Goal: Information Seeking & Learning: Find specific fact

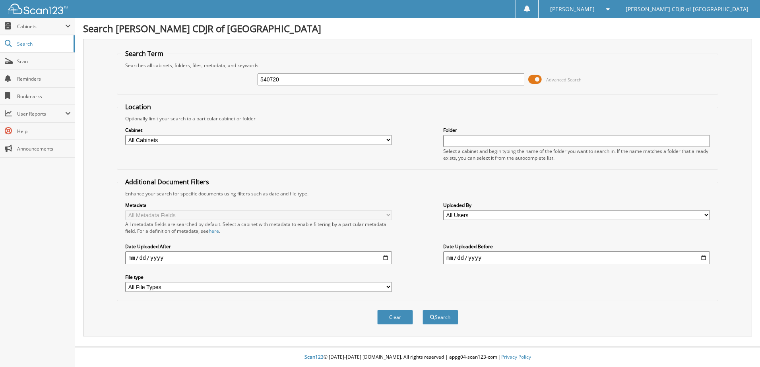
type input "540720"
click at [441, 327] on div "Clear Search" at bounding box center [417, 317] width 601 height 32
click at [443, 317] on button "Search" at bounding box center [440, 317] width 36 height 15
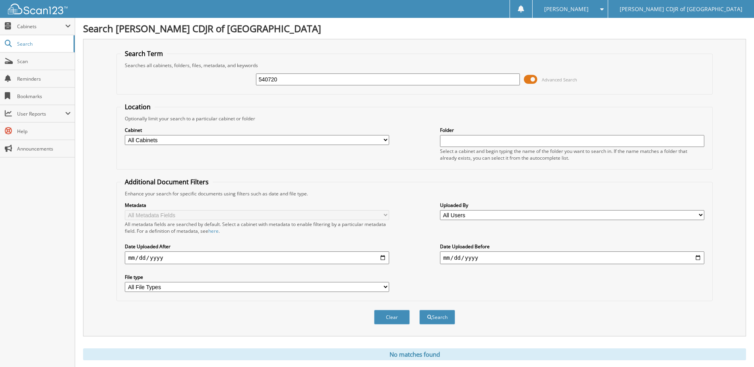
click at [569, 318] on div "Clear Search" at bounding box center [414, 317] width 596 height 32
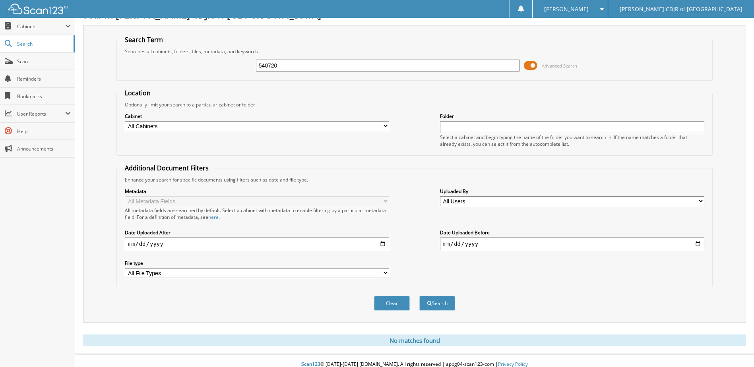
scroll to position [21, 0]
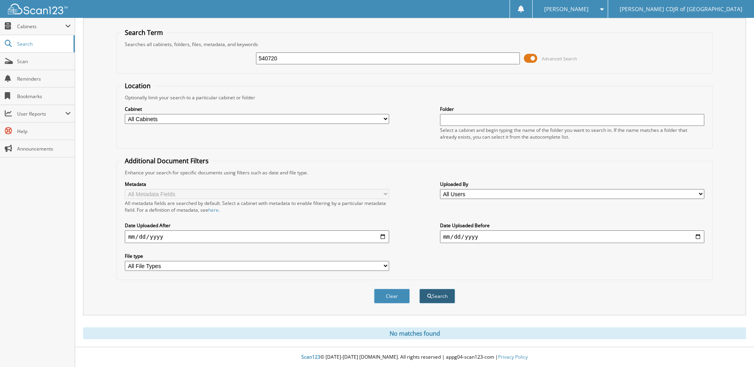
click at [445, 302] on button "Search" at bounding box center [437, 296] width 36 height 15
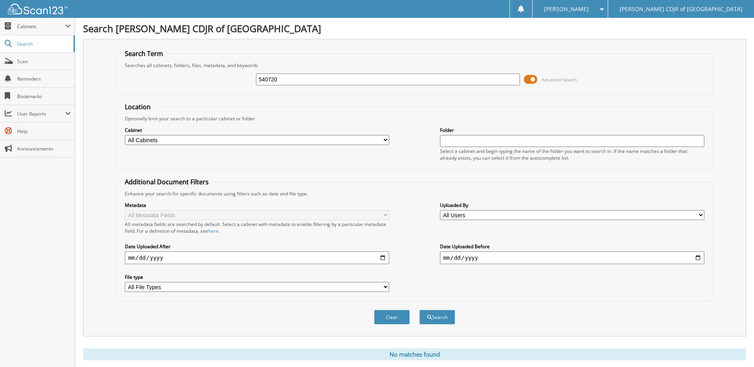
click at [200, 259] on input "date" at bounding box center [257, 257] width 264 height 13
type input "[DATE]"
click at [436, 317] on button "Search" at bounding box center [437, 317] width 36 height 15
click at [442, 319] on button "Search" at bounding box center [437, 317] width 36 height 15
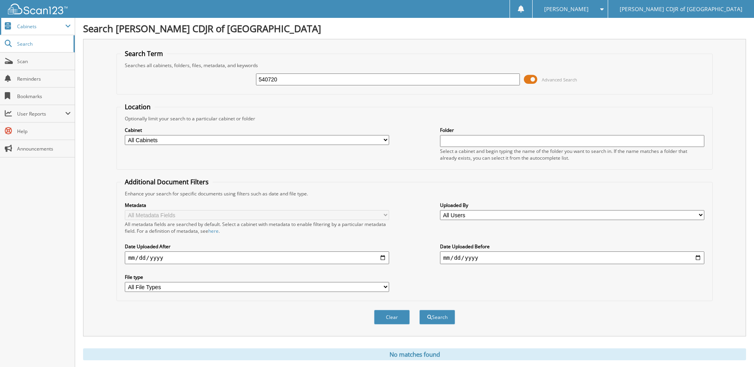
click at [32, 33] on span "Cabinets" at bounding box center [37, 26] width 75 height 17
click at [30, 24] on span "Cabinets" at bounding box center [41, 26] width 48 height 7
click at [25, 21] on span "Cabinets" at bounding box center [37, 26] width 75 height 17
click at [6, 27] on span at bounding box center [9, 26] width 8 height 7
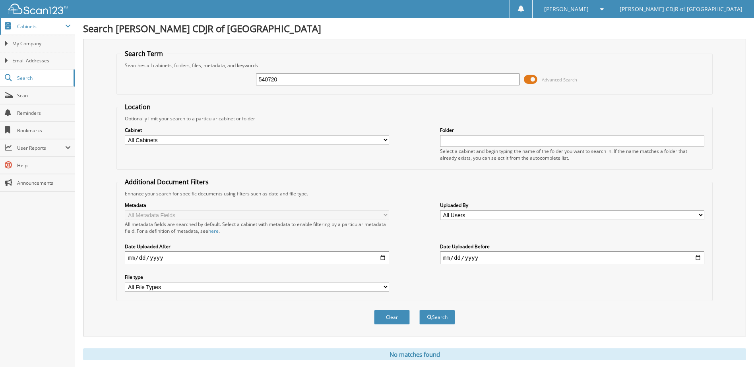
click at [6, 27] on span at bounding box center [9, 26] width 8 height 7
